Goal: Task Accomplishment & Management: Manage account settings

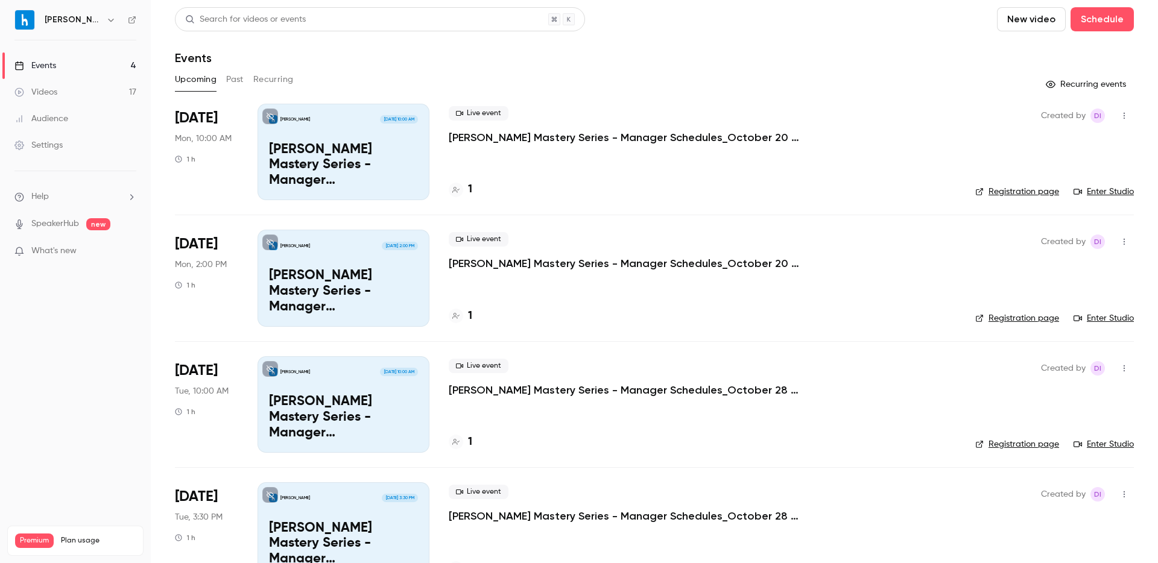
scroll to position [37, 0]
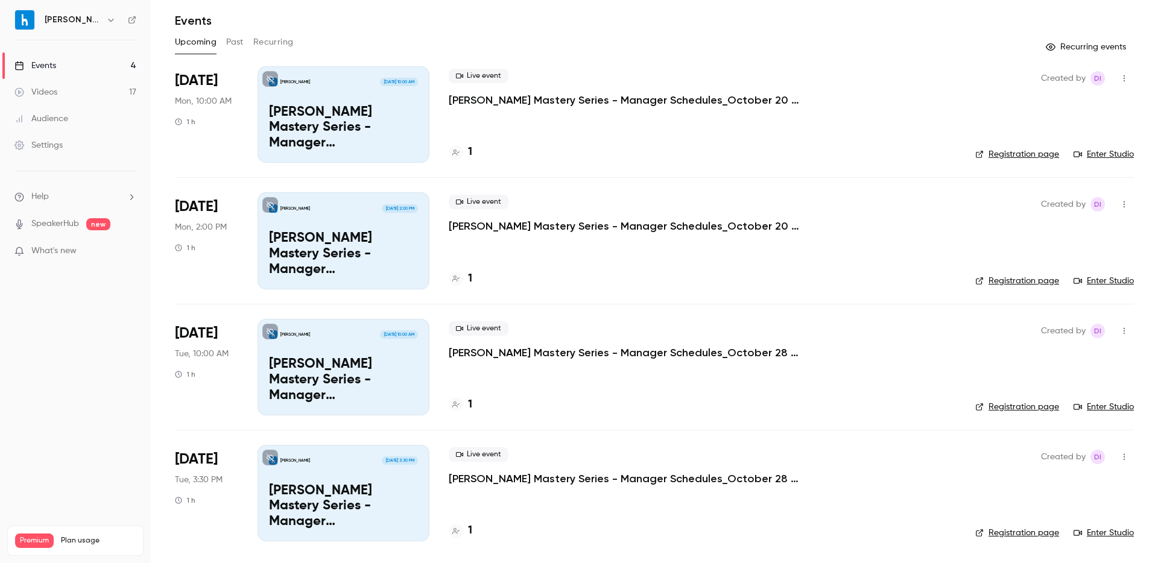
click at [517, 103] on p "[PERSON_NAME] Mastery Series - Manager Schedules_October 20 Session 1" at bounding box center [630, 100] width 362 height 14
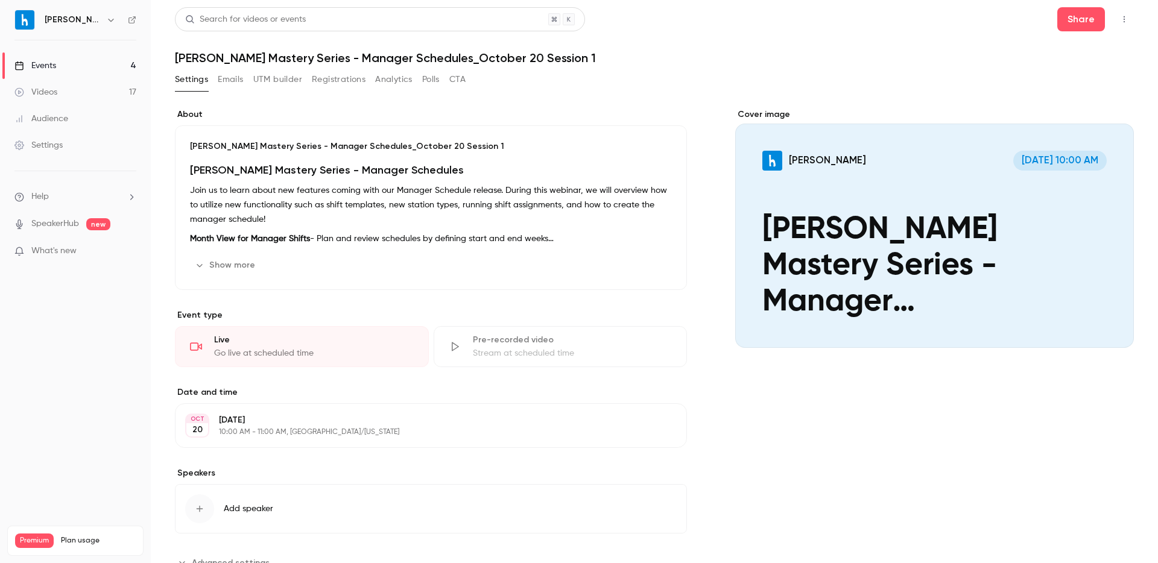
click at [331, 79] on button "Registrations" at bounding box center [339, 79] width 54 height 19
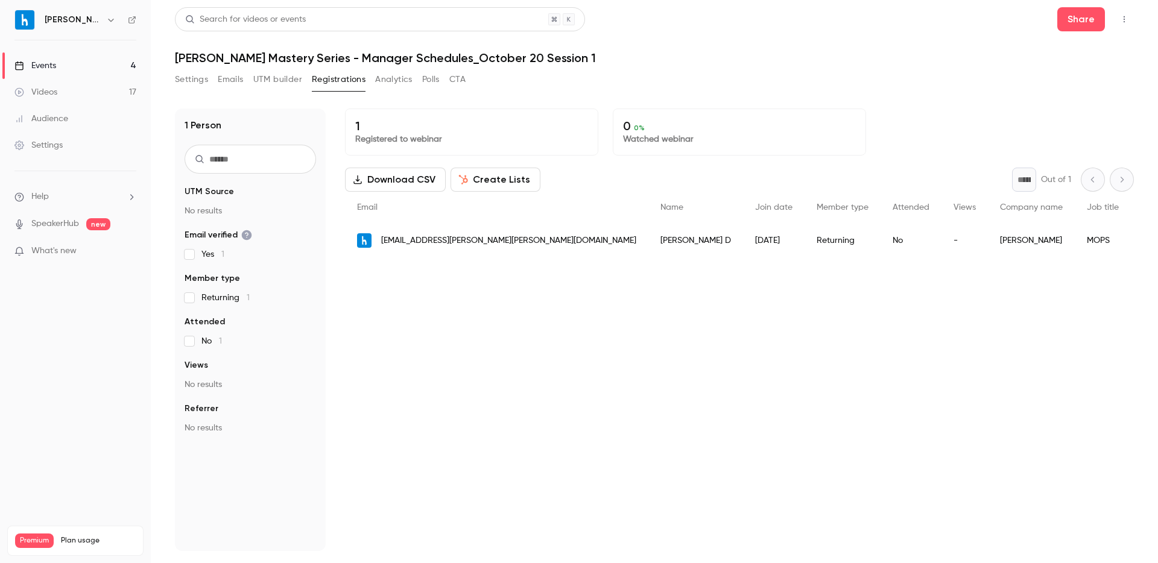
click at [193, 81] on button "Settings" at bounding box center [191, 79] width 33 height 19
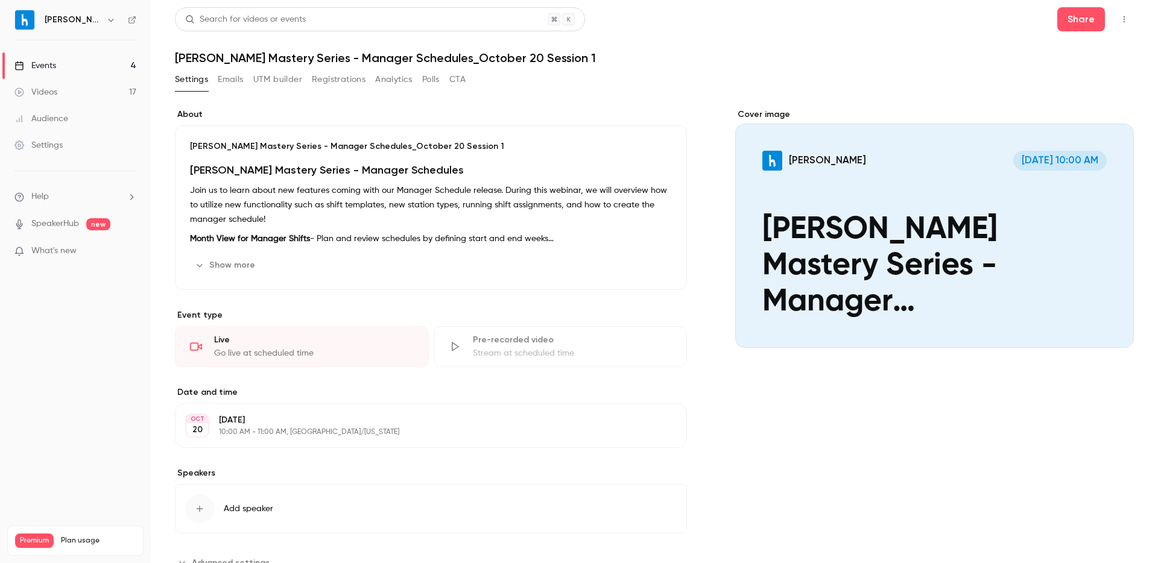
click at [1125, 22] on icon "button" at bounding box center [1124, 19] width 10 height 8
